Goal: Task Accomplishment & Management: Manage account settings

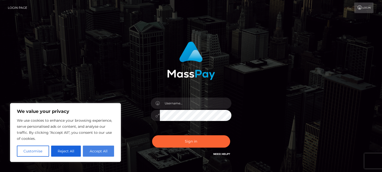
click at [100, 151] on button "Accept All" at bounding box center [98, 151] width 31 height 11
checkbox input "true"
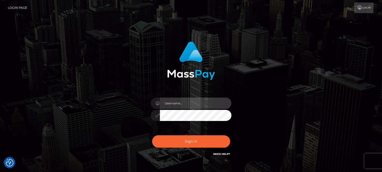
click at [206, 105] on input "text" at bounding box center [195, 103] width 71 height 11
type input "[EMAIL_ADDRESS][DOMAIN_NAME]"
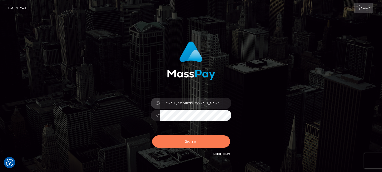
click at [191, 142] on button "Sign in" at bounding box center [191, 141] width 78 height 12
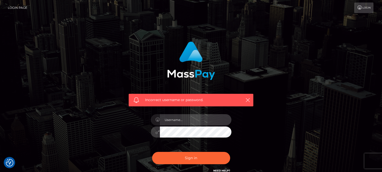
click at [177, 119] on input "text" at bounding box center [195, 119] width 71 height 11
type input "g"
type input "[EMAIL_ADDRESS][DOMAIN_NAME]"
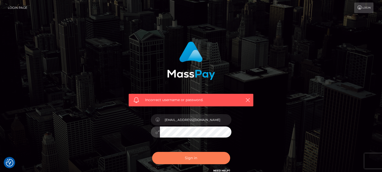
click at [192, 158] on button "Sign in" at bounding box center [191, 158] width 78 height 12
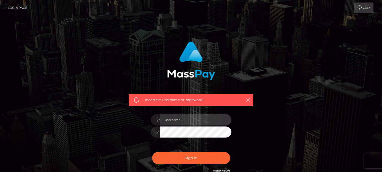
click at [188, 123] on input "text" at bounding box center [195, 119] width 71 height 11
type input "[EMAIL_ADDRESS][DOMAIN_NAME]"
click at [198, 119] on input "[EMAIL_ADDRESS][DOMAIN_NAME]" at bounding box center [195, 119] width 71 height 11
